Goal: Task Accomplishment & Management: Manage account settings

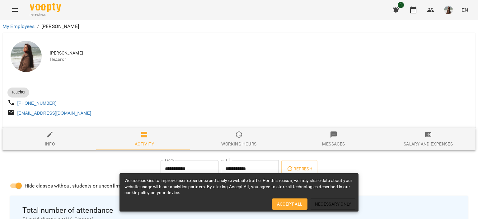
click at [447, 11] on img "button" at bounding box center [449, 10] width 9 height 9
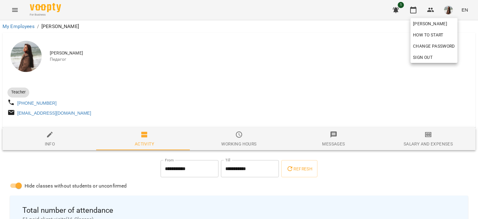
click at [417, 147] on div at bounding box center [239, 109] width 478 height 219
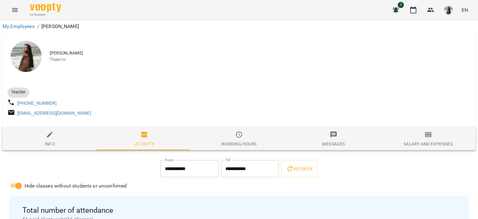
click at [424, 141] on span "Salary and Expenses" at bounding box center [428, 139] width 87 height 17
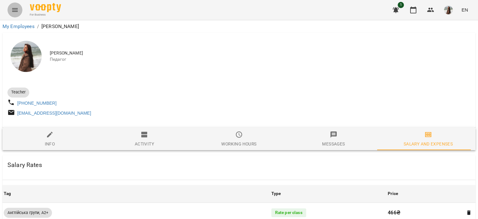
click at [10, 7] on button "Menu" at bounding box center [14, 9] width 15 height 15
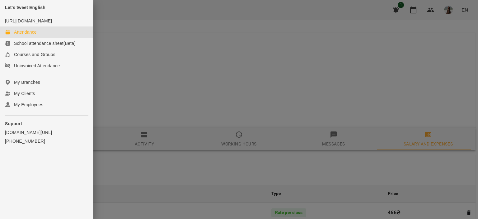
click at [47, 38] on link "Attendance" at bounding box center [46, 31] width 93 height 11
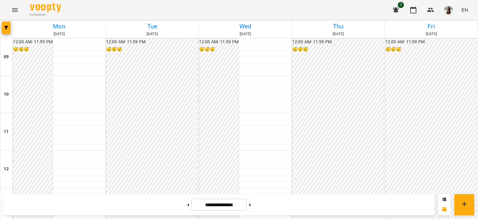
scroll to position [258, 0]
click at [251, 203] on button at bounding box center [251, 205] width 2 height 14
type input "**********"
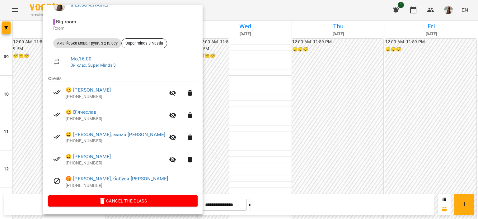
scroll to position [64, 0]
click at [199, 148] on div at bounding box center [239, 109] width 478 height 219
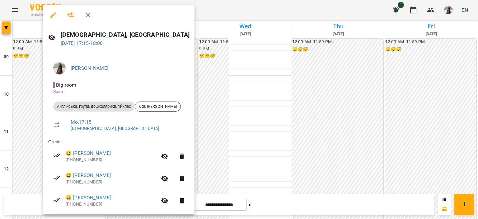
scroll to position [20, 0]
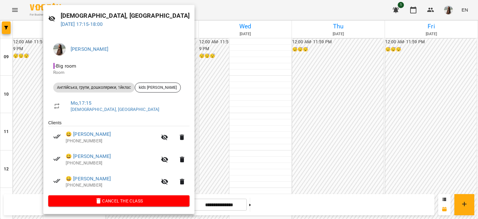
click at [190, 135] on div at bounding box center [239, 109] width 478 height 219
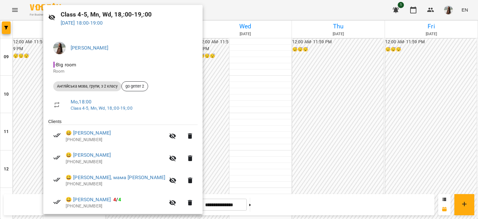
scroll to position [86, 0]
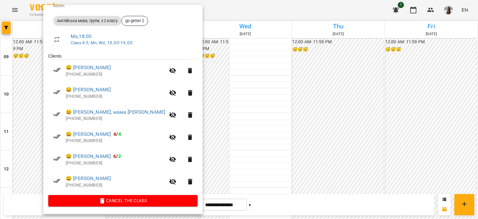
click at [218, 141] on div at bounding box center [239, 109] width 478 height 219
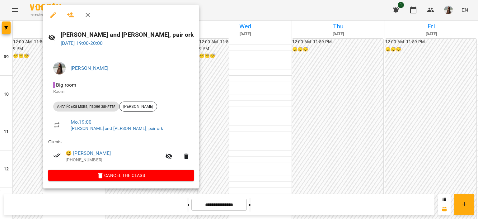
click at [210, 136] on div at bounding box center [239, 109] width 478 height 219
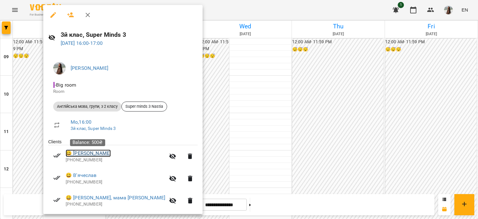
click at [105, 154] on link "😀 [PERSON_NAME]" at bounding box center [88, 153] width 45 height 7
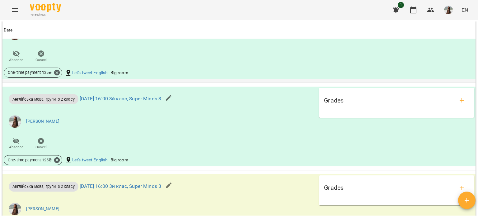
scroll to position [654, 0]
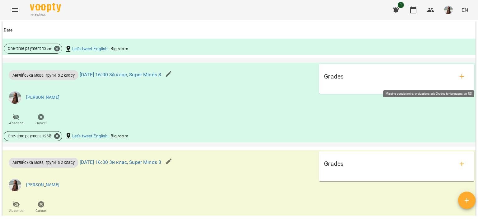
click at [460, 79] on icon "add evaluations" at bounding box center [462, 76] width 7 height 7
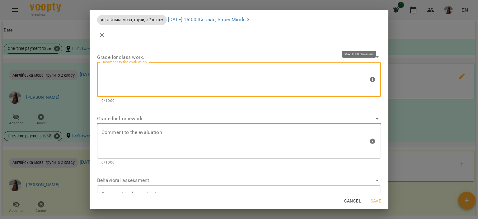
click at [166, 75] on textarea at bounding box center [235, 79] width 267 height 23
click at [113, 72] on textarea "*******" at bounding box center [233, 79] width 263 height 23
type textarea "*******"
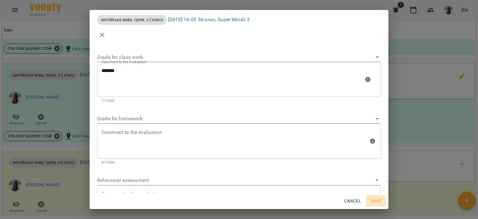
click at [376, 201] on span "Save" at bounding box center [376, 200] width 15 height 7
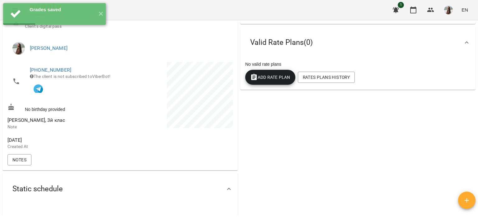
scroll to position [0, 0]
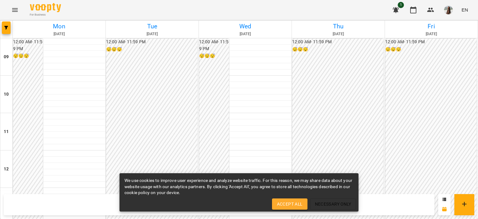
scroll to position [249, 0]
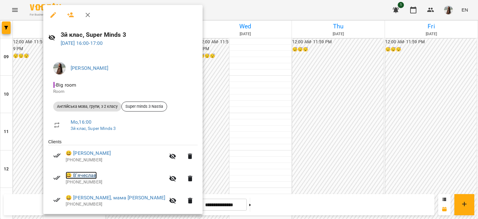
click at [88, 176] on link "😀 В'ячеслав" at bounding box center [81, 175] width 31 height 7
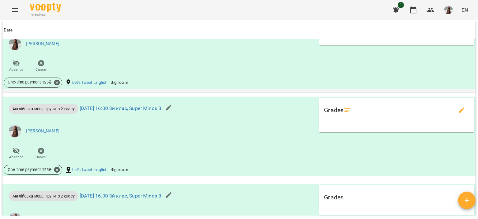
scroll to position [654, 0]
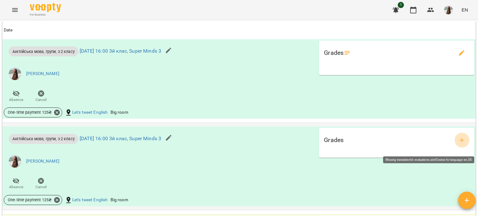
click at [455, 143] on button "add evaluations" at bounding box center [462, 140] width 15 height 15
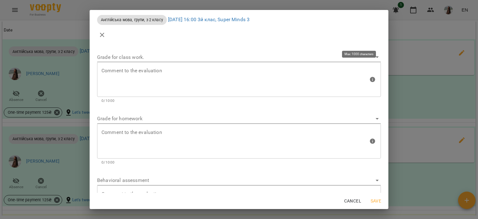
click at [113, 68] on textarea at bounding box center [235, 79] width 267 height 23
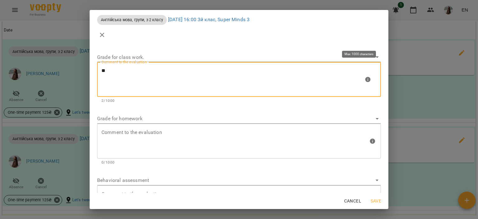
paste textarea "******"
type textarea "*******"
click at [378, 198] on span "Save" at bounding box center [376, 200] width 15 height 7
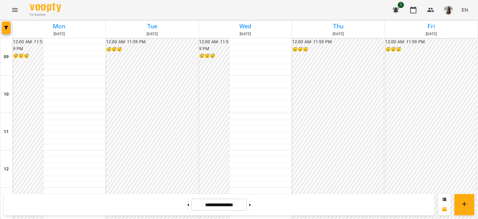
scroll to position [249, 0]
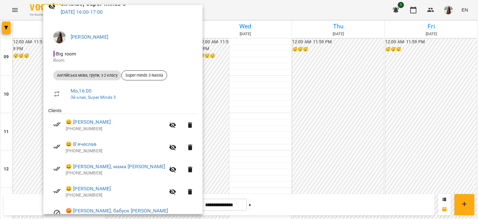
scroll to position [64, 0]
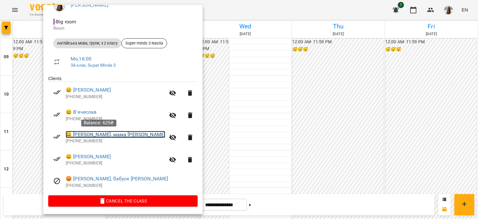
click at [102, 134] on link "😀 Надійка, мама Людмила" at bounding box center [116, 134] width 100 height 7
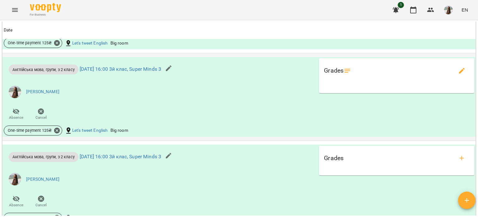
scroll to position [716, 0]
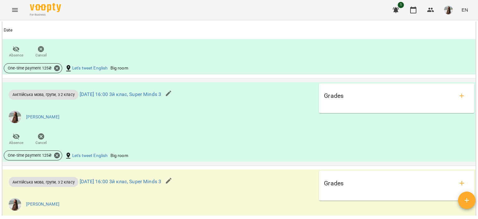
click at [446, 93] on div "Grades" at bounding box center [396, 95] width 145 height 15
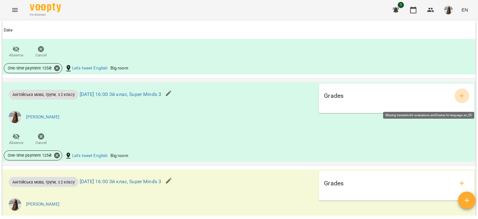
click at [459, 100] on icon "add evaluations" at bounding box center [462, 95] width 7 height 7
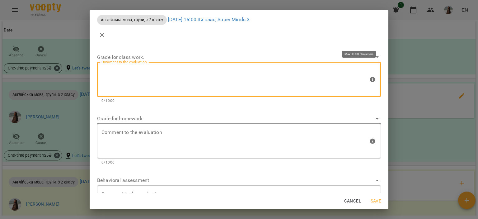
click at [296, 72] on textarea at bounding box center [235, 79] width 267 height 23
paste textarea "******"
type textarea "*******"
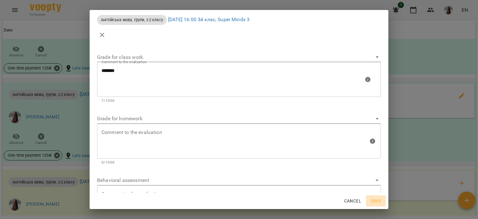
click at [381, 202] on span "Save" at bounding box center [376, 200] width 15 height 7
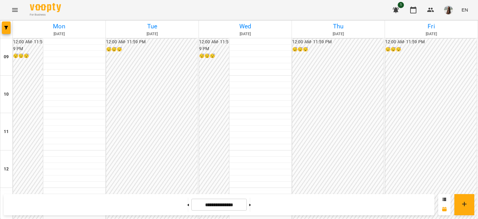
scroll to position [218, 0]
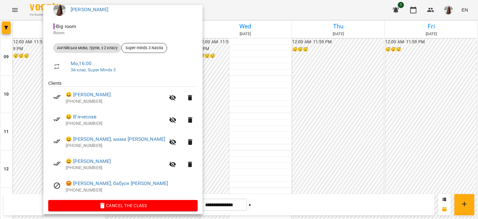
scroll to position [64, 0]
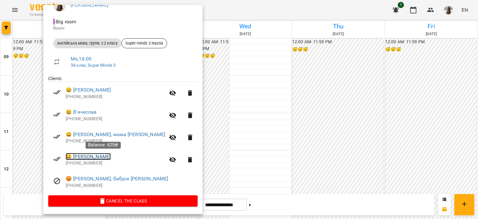
click at [100, 157] on link "😀 Сфейр Данієль Марванович" at bounding box center [88, 156] width 45 height 7
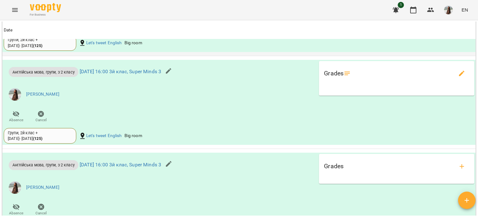
scroll to position [685, 0]
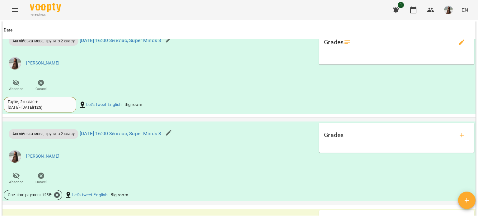
click at [432, 146] on div "Grades" at bounding box center [397, 137] width 150 height 25
click at [459, 134] on icon "add evaluations" at bounding box center [462, 134] width 7 height 7
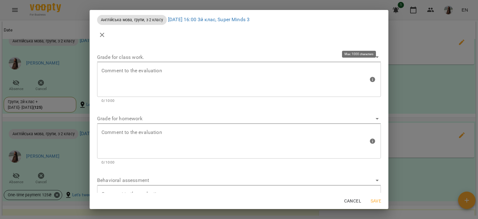
click at [162, 87] on textarea at bounding box center [235, 79] width 267 height 23
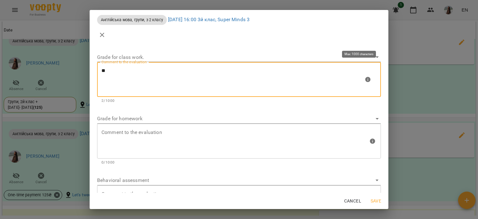
paste textarea "******"
type textarea "*******"
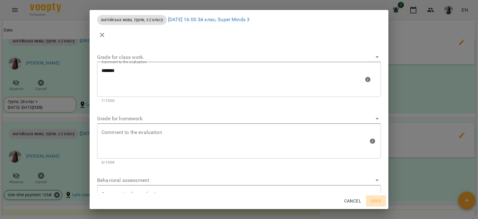
click at [376, 201] on span "Save" at bounding box center [376, 200] width 15 height 7
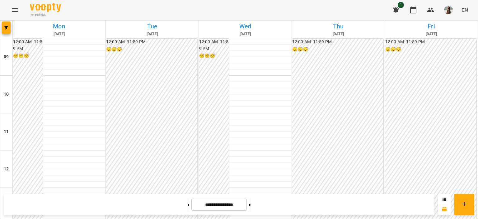
scroll to position [218, 0]
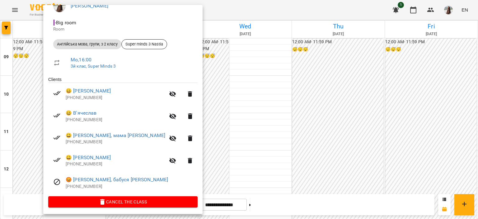
scroll to position [64, 0]
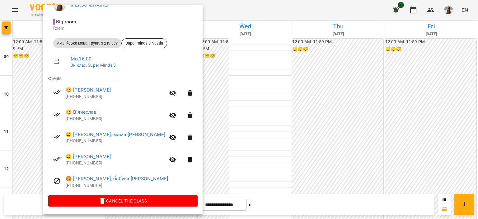
click at [204, 130] on div at bounding box center [239, 109] width 478 height 219
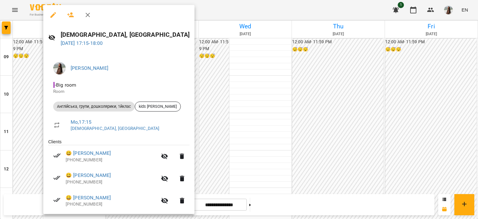
click at [209, 146] on div at bounding box center [239, 109] width 478 height 219
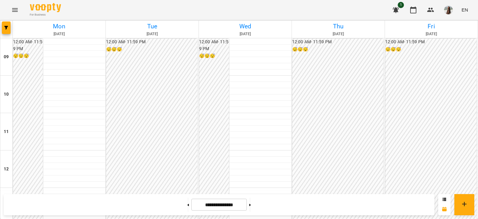
scroll to position [258, 0]
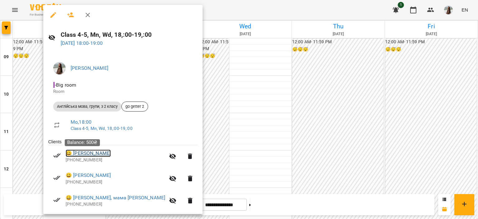
click at [93, 155] on link "😀 Аліса Ткач" at bounding box center [88, 153] width 45 height 7
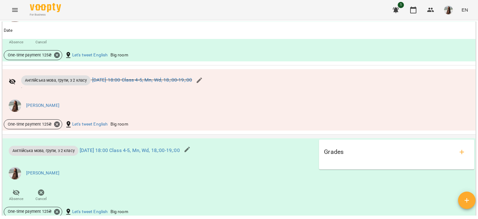
scroll to position [654, 0]
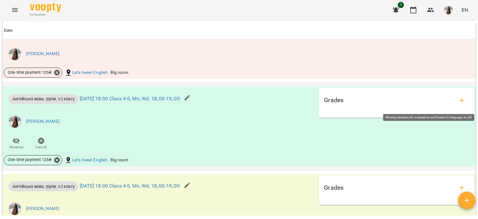
click at [459, 103] on icon "add evaluations" at bounding box center [462, 100] width 7 height 7
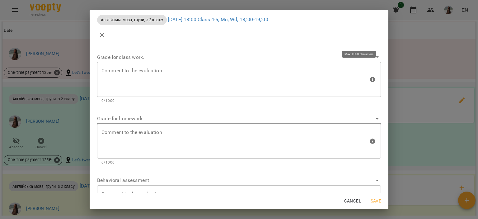
click at [178, 74] on textarea at bounding box center [235, 79] width 267 height 23
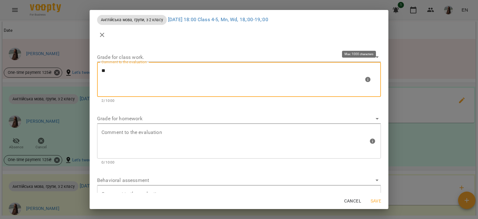
paste textarea "******"
type textarea "*******"
click at [372, 201] on span "Save" at bounding box center [376, 200] width 15 height 7
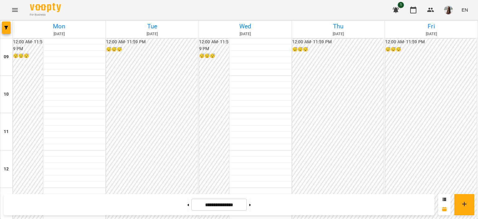
scroll to position [258, 0]
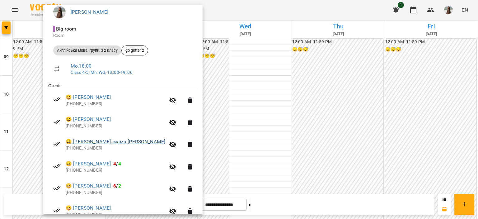
scroll to position [62, 0]
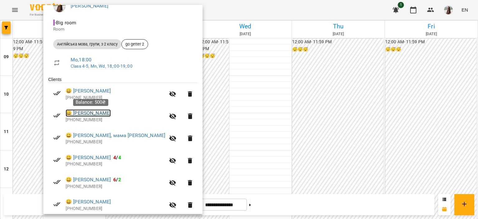
click at [99, 116] on link "😀 Якименко Богдан" at bounding box center [88, 112] width 45 height 7
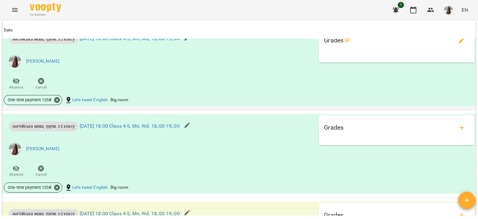
scroll to position [654, 0]
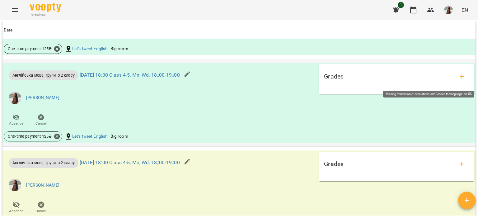
click at [459, 80] on icon "add evaluations" at bounding box center [462, 76] width 7 height 7
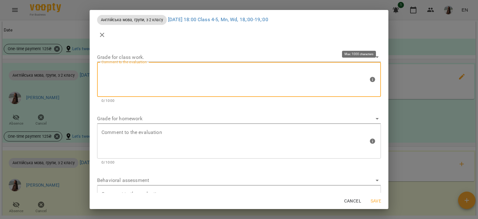
click at [205, 77] on textarea at bounding box center [235, 79] width 267 height 23
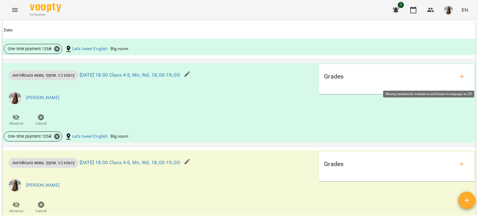
click at [460, 80] on icon "add evaluations" at bounding box center [462, 76] width 7 height 7
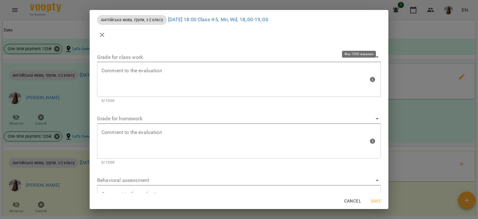
click at [238, 75] on textarea at bounding box center [235, 79] width 267 height 23
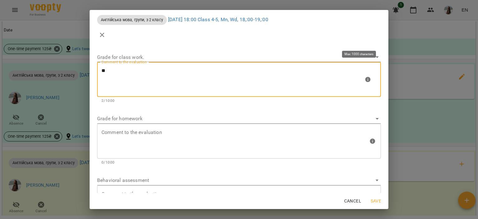
paste textarea "******"
type textarea "*******"
click at [376, 198] on span "Save" at bounding box center [376, 200] width 15 height 7
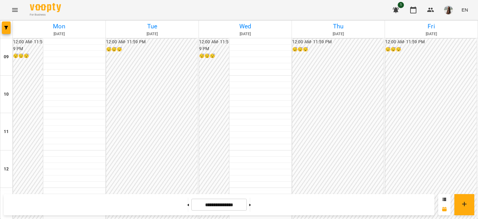
scroll to position [258, 0]
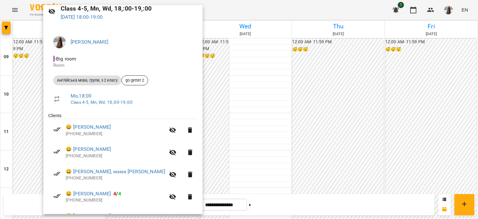
scroll to position [62, 0]
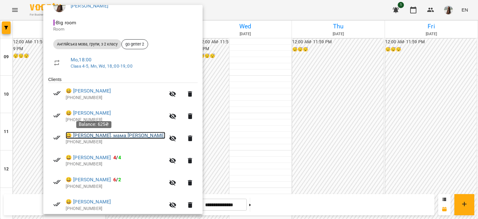
click at [115, 138] on link "😀 Тимофій, мама Лєна" at bounding box center [116, 135] width 100 height 7
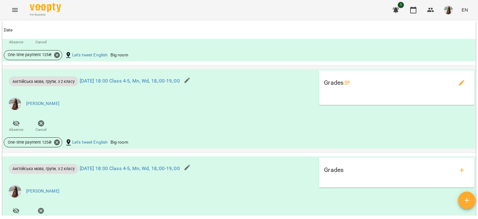
scroll to position [685, 0]
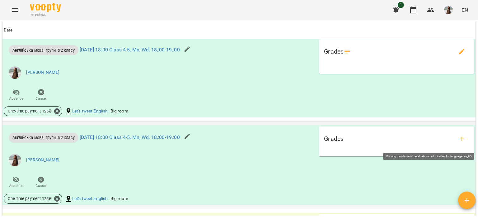
click at [459, 143] on icon "add evaluations" at bounding box center [462, 138] width 7 height 7
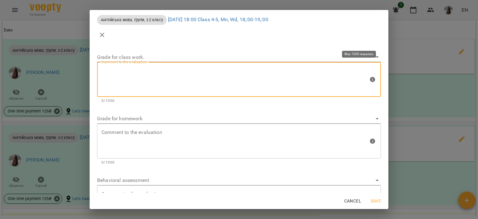
click at [155, 72] on textarea at bounding box center [235, 79] width 267 height 23
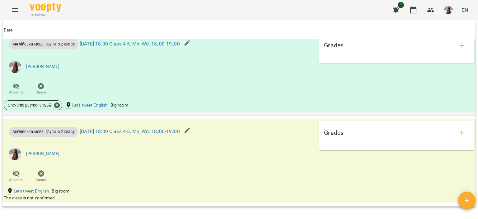
scroll to position [748, 0]
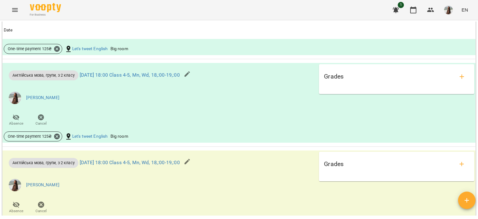
click at [460, 77] on icon "add evaluations" at bounding box center [462, 76] width 4 height 4
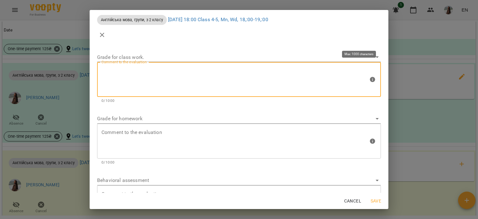
click at [231, 76] on textarea at bounding box center [235, 79] width 267 height 23
paste textarea "******"
type textarea "*******"
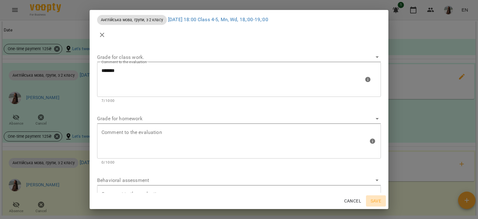
click at [375, 201] on span "Save" at bounding box center [376, 200] width 15 height 7
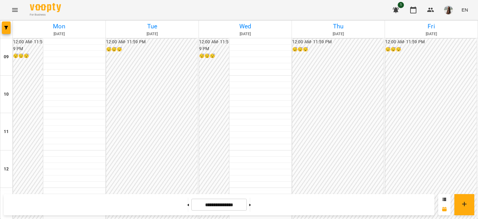
scroll to position [258, 0]
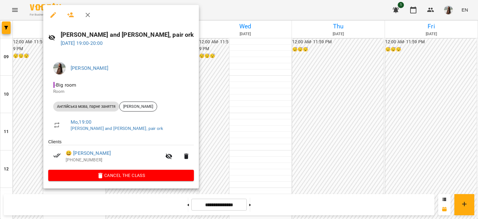
click at [235, 155] on div at bounding box center [239, 109] width 478 height 219
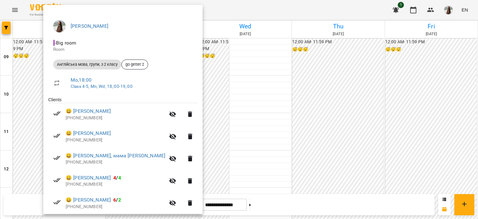
scroll to position [86, 0]
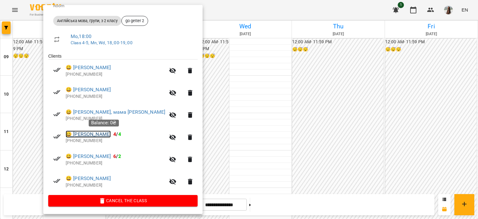
click at [111, 135] on link "😀 Ковальчук Артем Сергійович" at bounding box center [88, 134] width 45 height 7
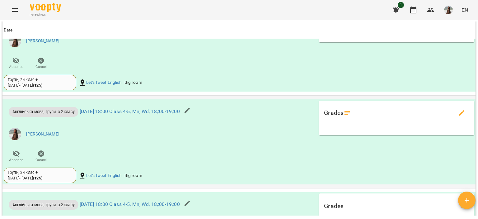
scroll to position [623, 0]
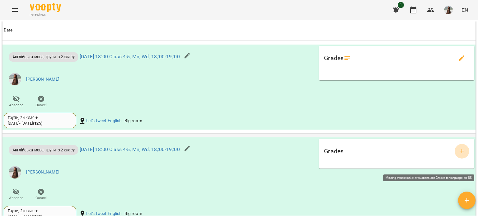
click at [459, 155] on icon "add evaluations" at bounding box center [462, 150] width 7 height 7
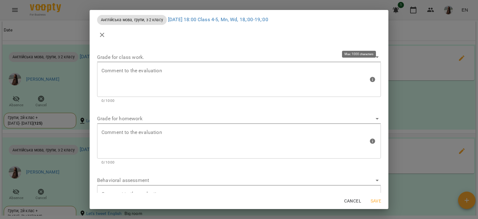
click at [191, 76] on textarea at bounding box center [235, 79] width 267 height 23
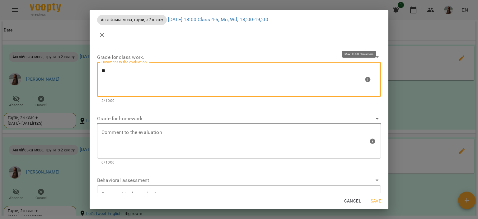
paste textarea "******"
type textarea "*******"
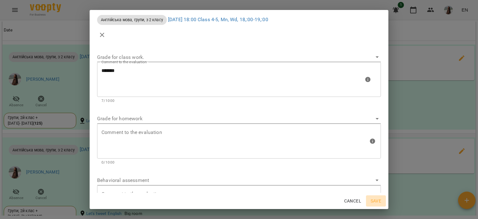
click at [373, 202] on span "Save" at bounding box center [376, 200] width 15 height 7
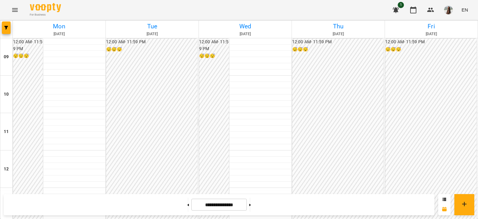
scroll to position [258, 0]
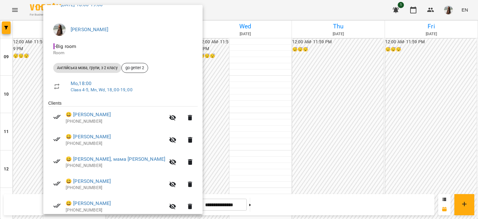
scroll to position [86, 0]
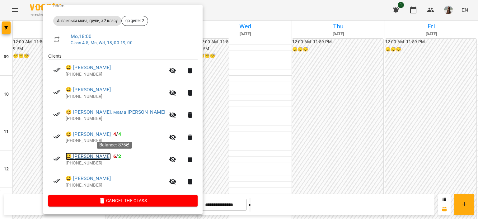
click at [111, 158] on link "😀 Рябоконь Олександра Олександрівна" at bounding box center [88, 156] width 45 height 7
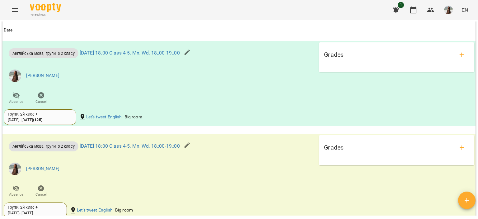
scroll to position [685, 0]
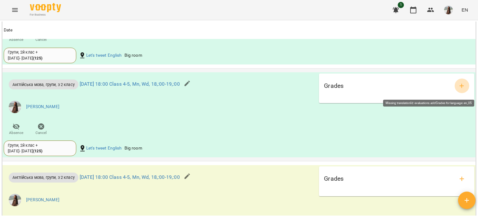
click at [460, 87] on icon "add evaluations" at bounding box center [462, 85] width 7 height 7
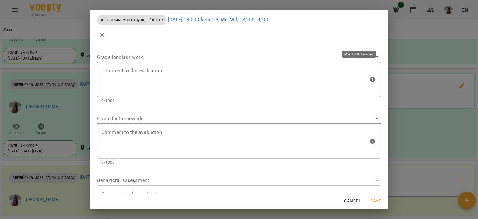
click at [190, 68] on textarea at bounding box center [235, 79] width 267 height 23
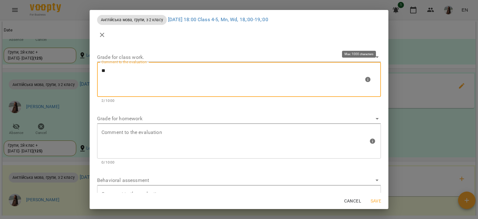
paste textarea "******"
type textarea "*******"
click at [371, 201] on span "Save" at bounding box center [376, 200] width 15 height 7
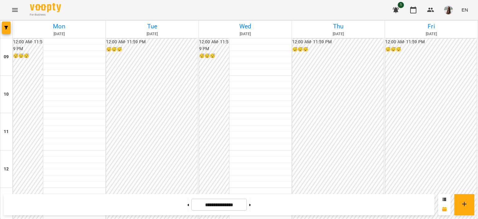
scroll to position [258, 0]
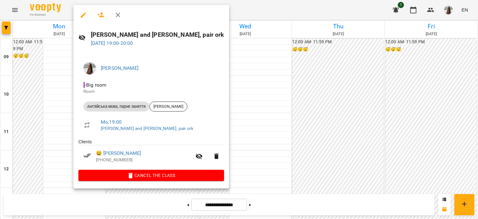
click at [258, 152] on div at bounding box center [239, 109] width 478 height 219
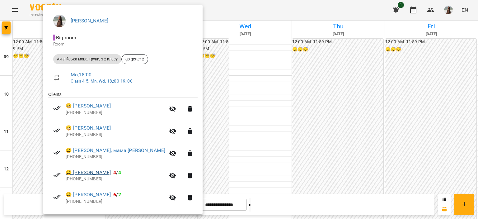
scroll to position [86, 0]
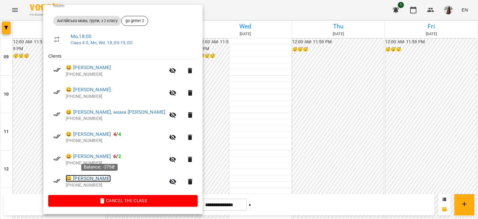
click at [111, 178] on link "😀 Шолкова Марія Сергіївна" at bounding box center [88, 178] width 45 height 7
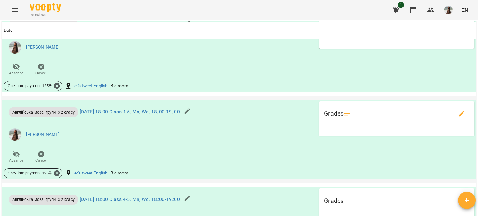
scroll to position [623, 0]
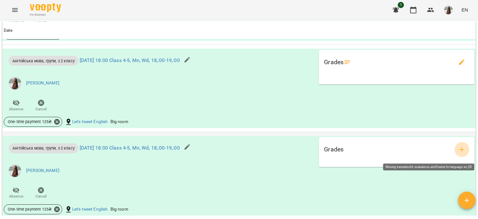
click at [460, 152] on icon "add evaluations" at bounding box center [462, 149] width 4 height 4
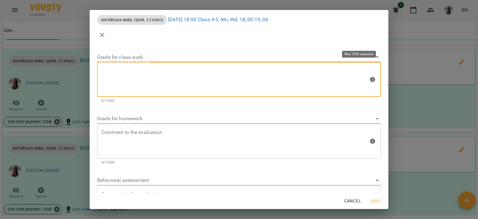
click at [134, 76] on textarea at bounding box center [235, 79] width 267 height 23
paste textarea "******"
type textarea "*******"
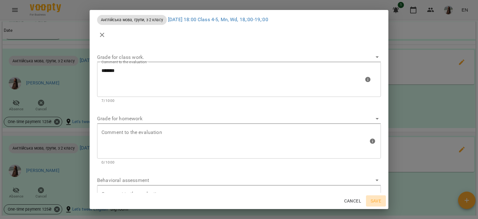
click at [380, 202] on span "Save" at bounding box center [376, 200] width 15 height 7
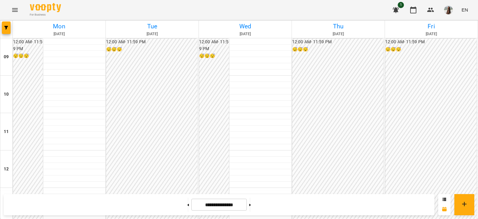
scroll to position [258, 0]
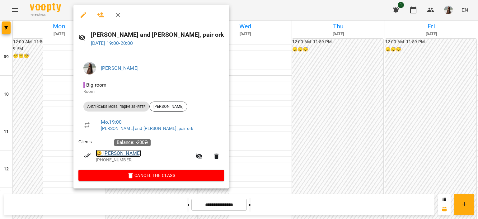
click at [141, 157] on link "😀 Астахова Валерія Андріївна" at bounding box center [118, 153] width 45 height 7
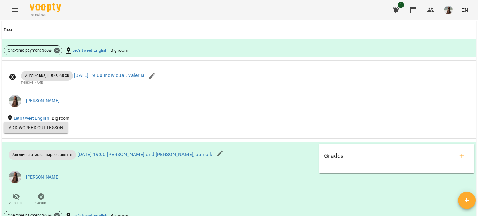
scroll to position [779, 0]
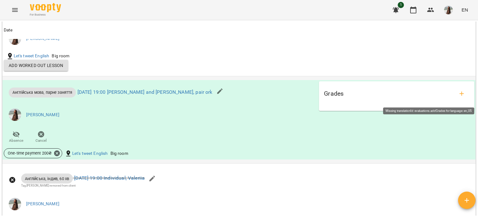
click at [459, 98] on icon "add evaluations" at bounding box center [462, 93] width 7 height 7
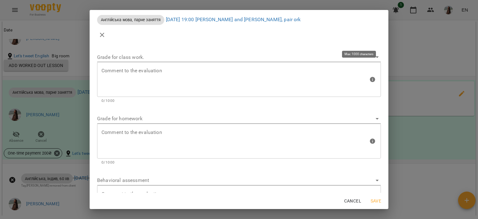
click at [225, 75] on textarea at bounding box center [235, 79] width 267 height 23
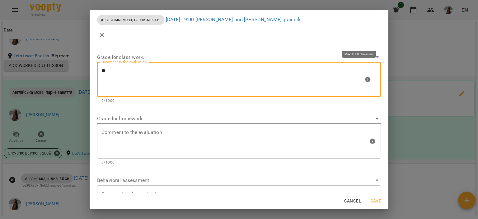
paste textarea "******"
type textarea "**********"
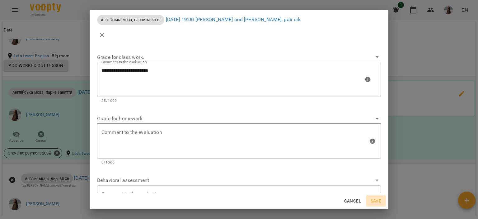
click at [382, 201] on span "Save" at bounding box center [376, 200] width 15 height 7
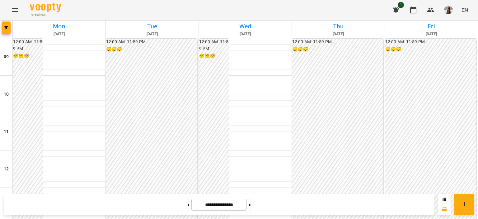
click at [18, 15] on button "Menu" at bounding box center [14, 9] width 15 height 15
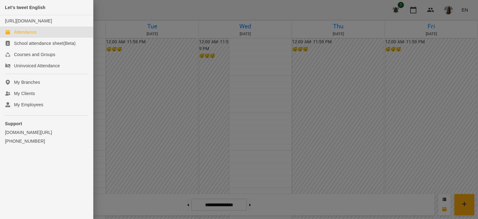
click at [360, 125] on div at bounding box center [239, 109] width 478 height 219
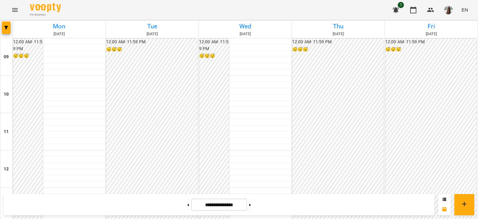
click at [448, 13] on img "button" at bounding box center [449, 10] width 9 height 9
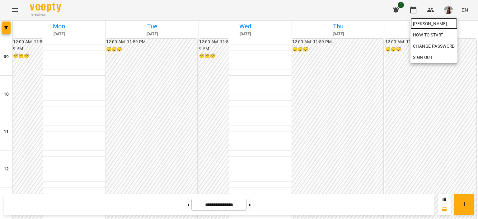
click at [450, 26] on span "[PERSON_NAME]" at bounding box center [434, 23] width 42 height 7
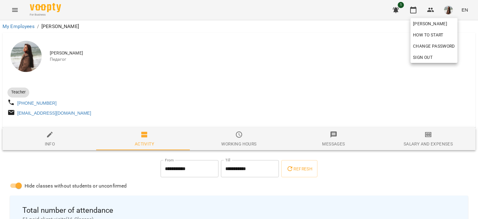
click at [310, 117] on div at bounding box center [239, 109] width 478 height 219
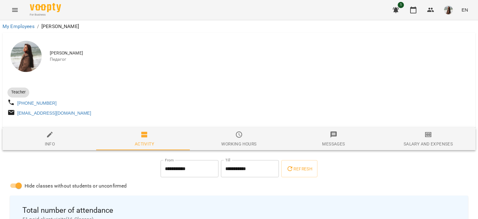
drag, startPoint x: 119, startPoint y: 109, endPoint x: 63, endPoint y: 104, distance: 56.4
drag, startPoint x: 63, startPoint y: 104, endPoint x: 319, endPoint y: 83, distance: 256.9
click at [319, 84] on div at bounding box center [239, 85] width 466 height 2
